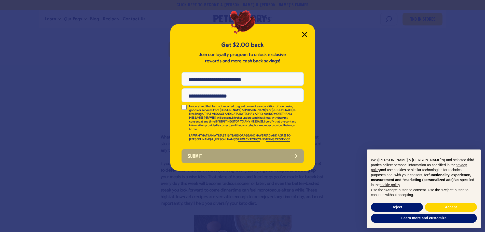
click at [303, 35] on icon "Close Modal" at bounding box center [304, 34] width 5 height 5
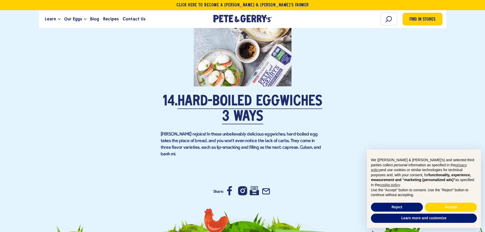
scroll to position [3183, 0]
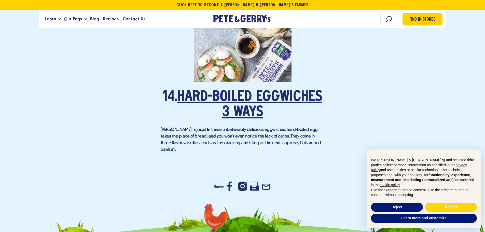
click at [242, 92] on link "Hard-Boiled Eggwiches 3 Ways" at bounding box center [250, 105] width 145 height 30
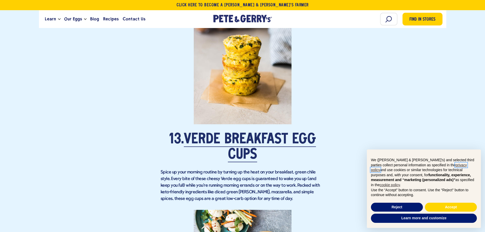
scroll to position [2928, 0]
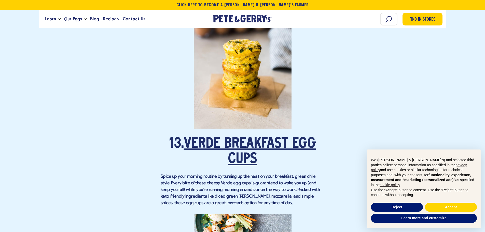
click at [237, 137] on link "Verde Breakfast Egg Cups" at bounding box center [250, 152] width 132 height 30
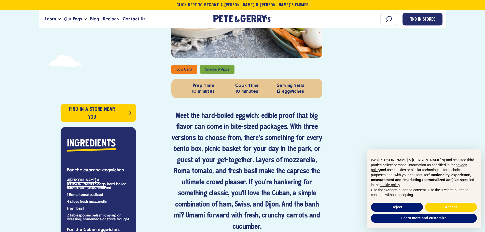
scroll to position [76, 0]
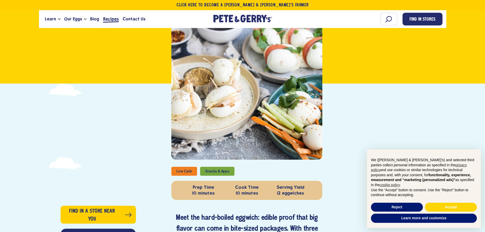
click at [109, 18] on span "Recipes" at bounding box center [111, 19] width 16 height 6
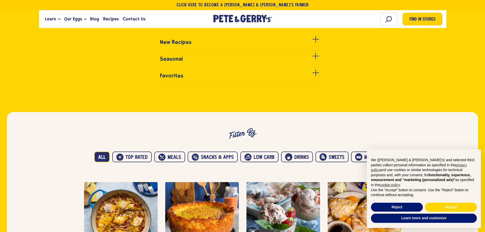
scroll to position [229, 0]
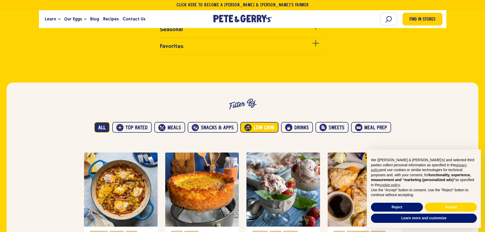
click at [264, 129] on button "Low carb" at bounding box center [259, 127] width 38 height 11
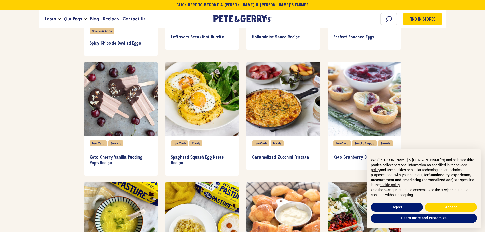
scroll to position [586, 0]
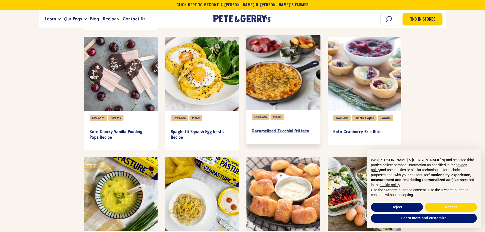
click at [285, 131] on h3 "Caramelized Zucchini Frittata" at bounding box center [283, 132] width 63 height 6
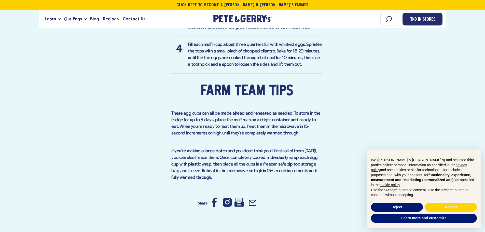
scroll to position [535, 0]
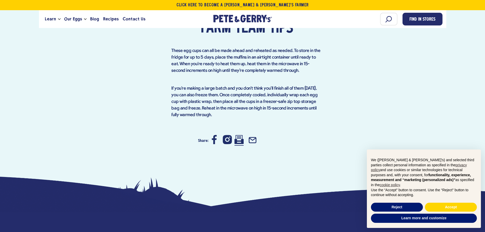
click at [238, 135] on icon at bounding box center [239, 139] width 9 height 9
click at [438, 208] on button "Accept" at bounding box center [451, 207] width 52 height 9
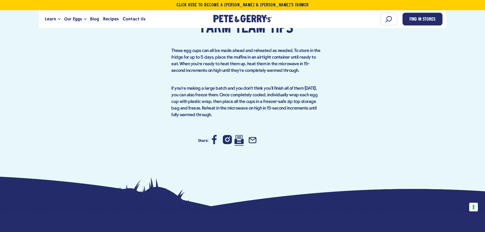
click at [238, 135] on icon at bounding box center [239, 139] width 9 height 9
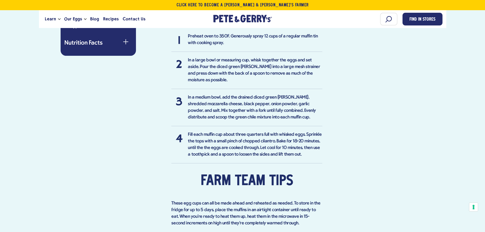
scroll to position [382, 0]
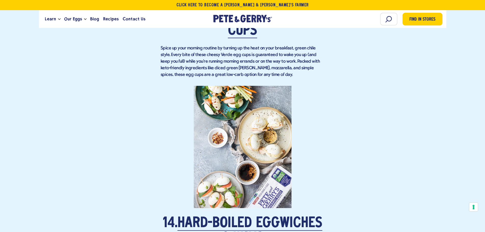
scroll to position [3158, 0]
